Goal: Information Seeking & Learning: Learn about a topic

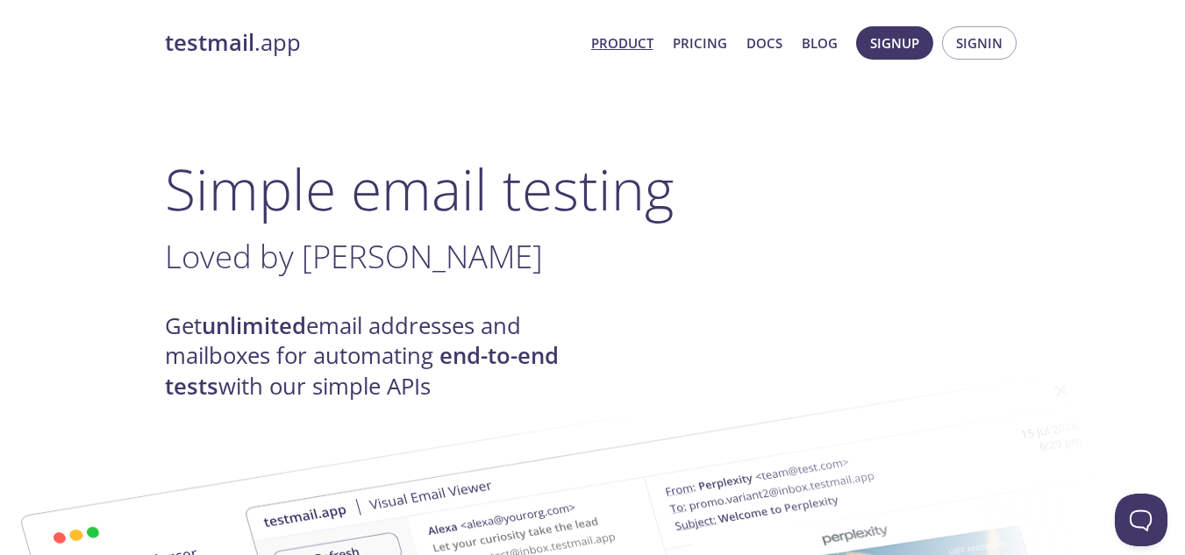
scroll to position [2, 0]
click at [694, 43] on link "Pricing" at bounding box center [699, 43] width 54 height 23
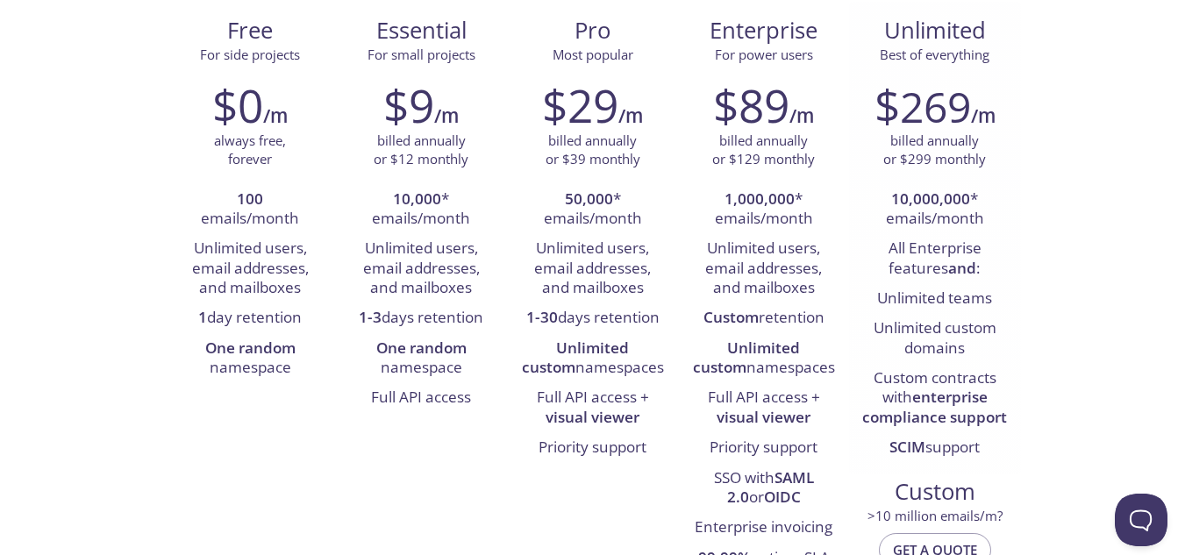
scroll to position [211, 0]
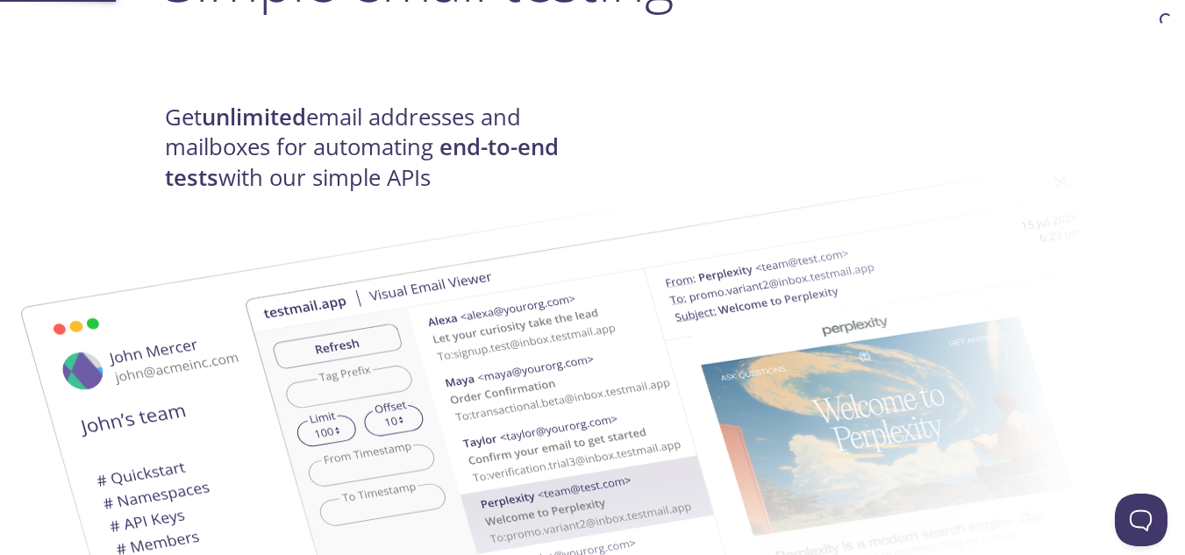
scroll to position [2, 0]
